Goal: Check status: Check status

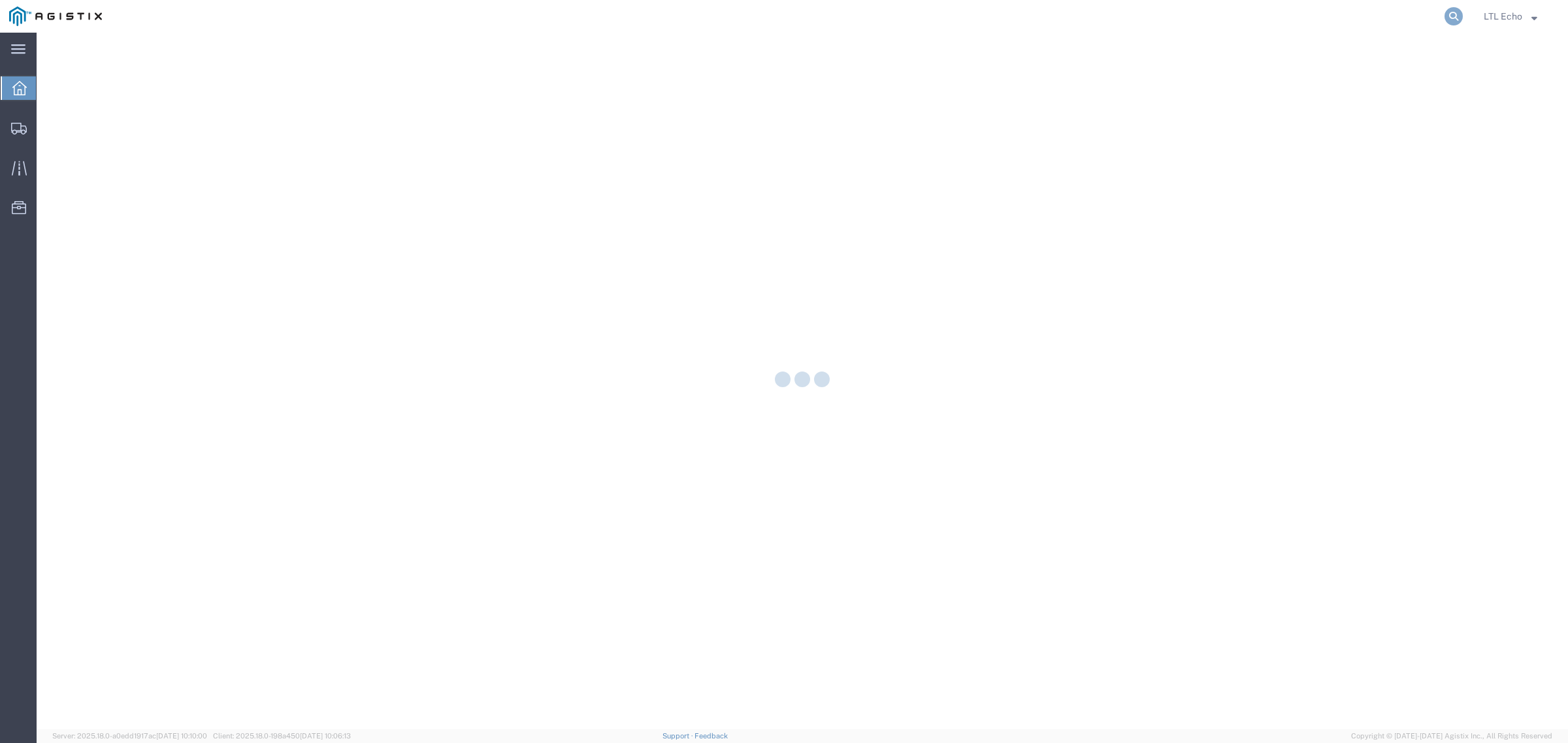
click at [1450, 11] on icon at bounding box center [1453, 17] width 18 height 18
click at [1327, 14] on input "search" at bounding box center [1245, 17] width 397 height 32
paste input "56731006"
type input "56731006"
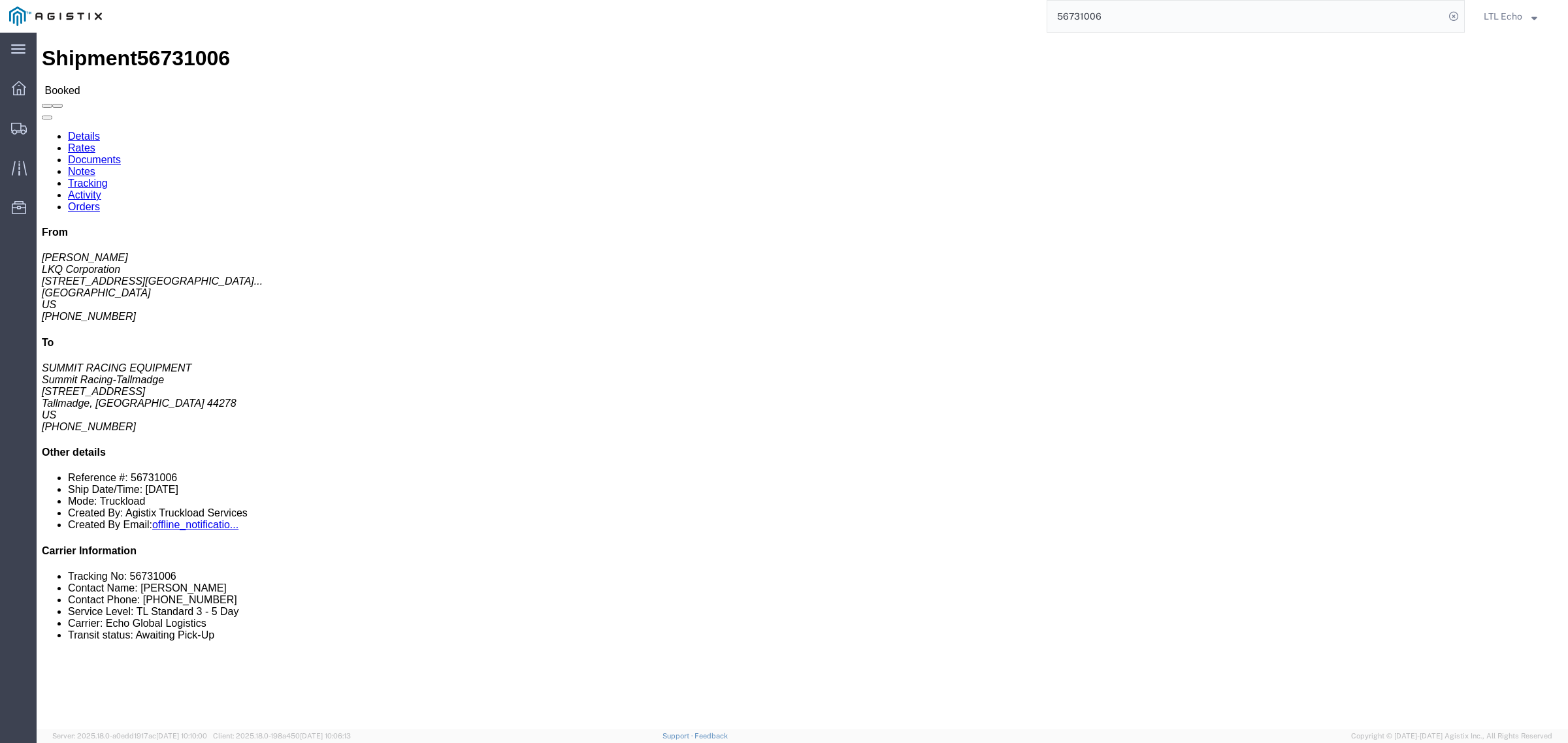
click div "Leg 1 - Truckload Vehicle 1: Standard Dry Van (53 Feet) Number of trucks: 1"
